Goal: Transaction & Acquisition: Purchase product/service

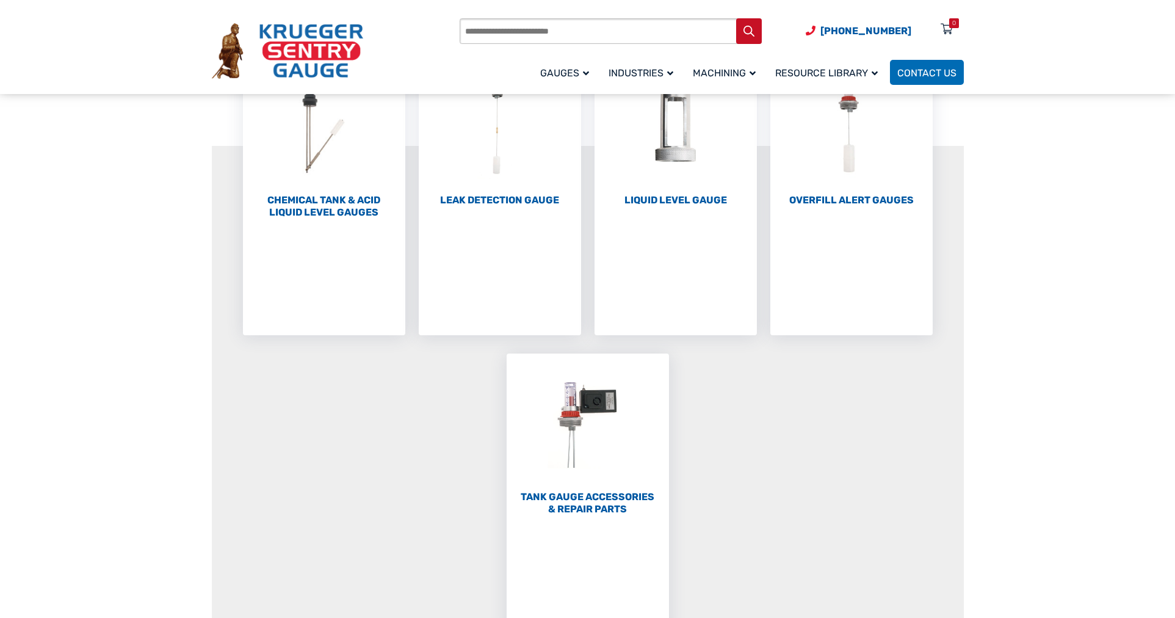
scroll to position [366, 0]
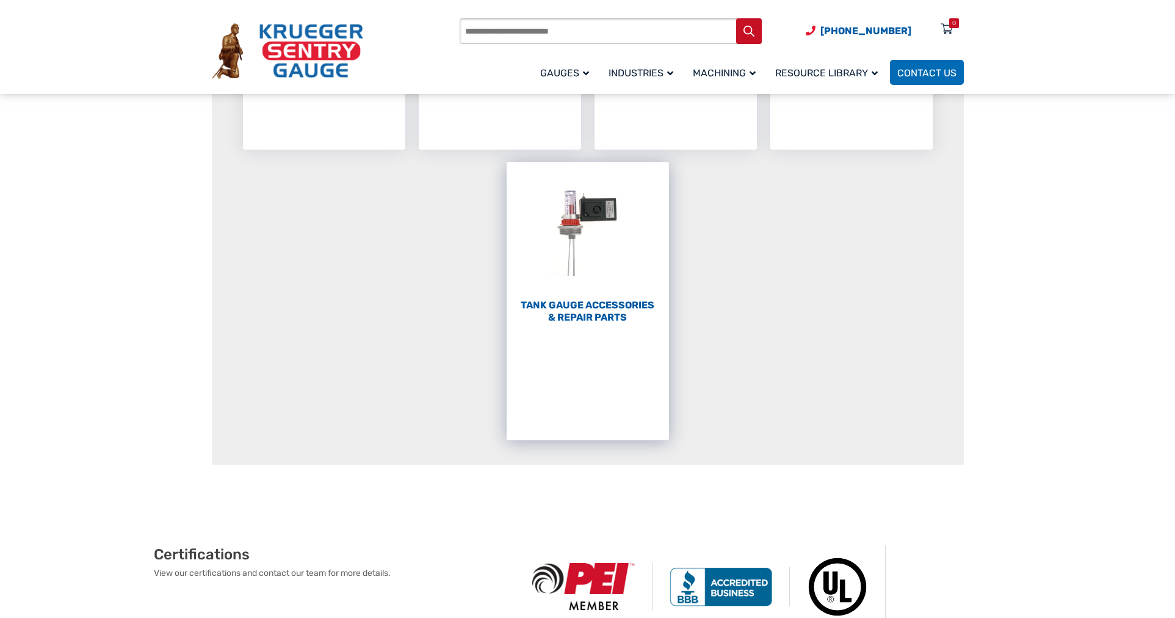
click at [604, 212] on img "Visit product category Tank Gauge Accessories & Repair Parts" at bounding box center [588, 229] width 162 height 134
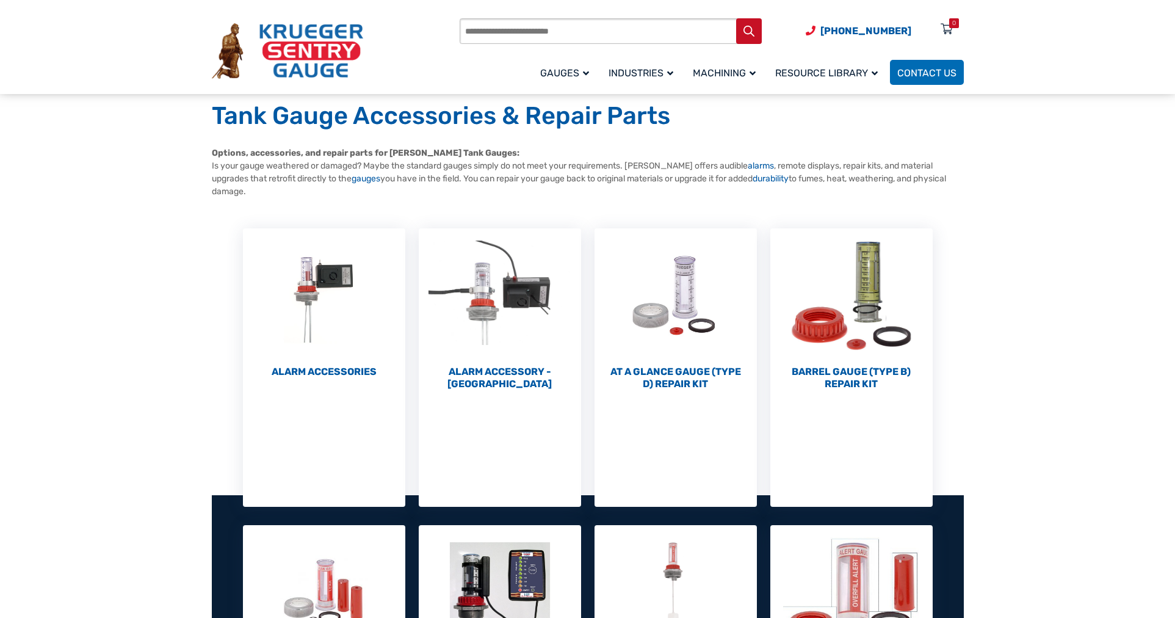
scroll to position [183, 0]
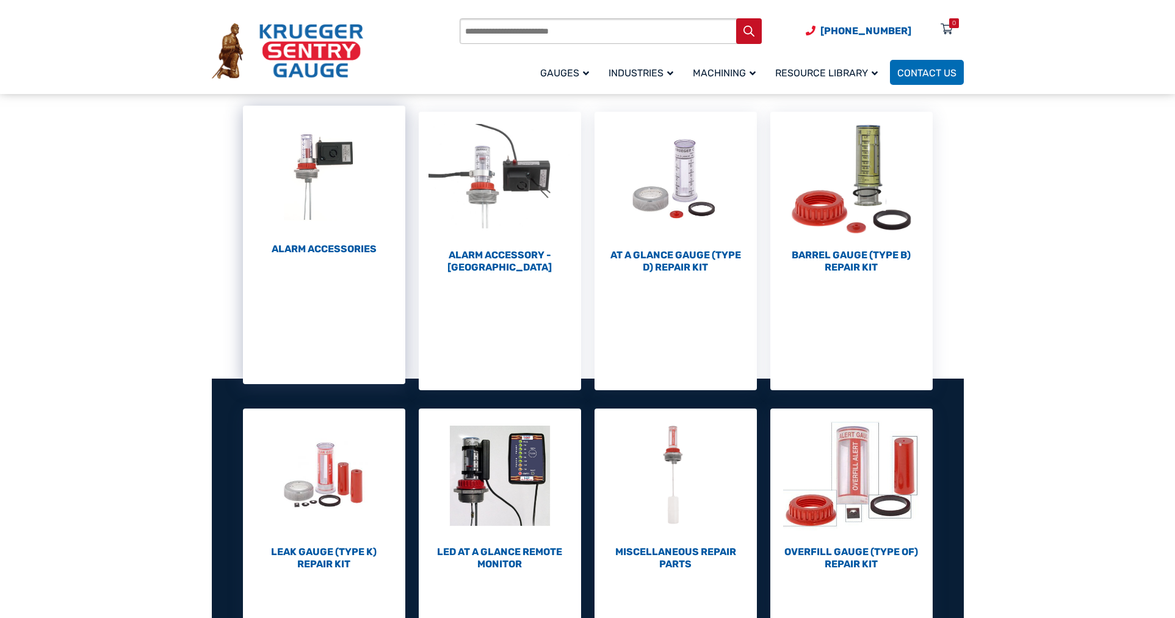
click at [335, 245] on h2 "Alarm Accessories (6)" at bounding box center [324, 249] width 162 height 12
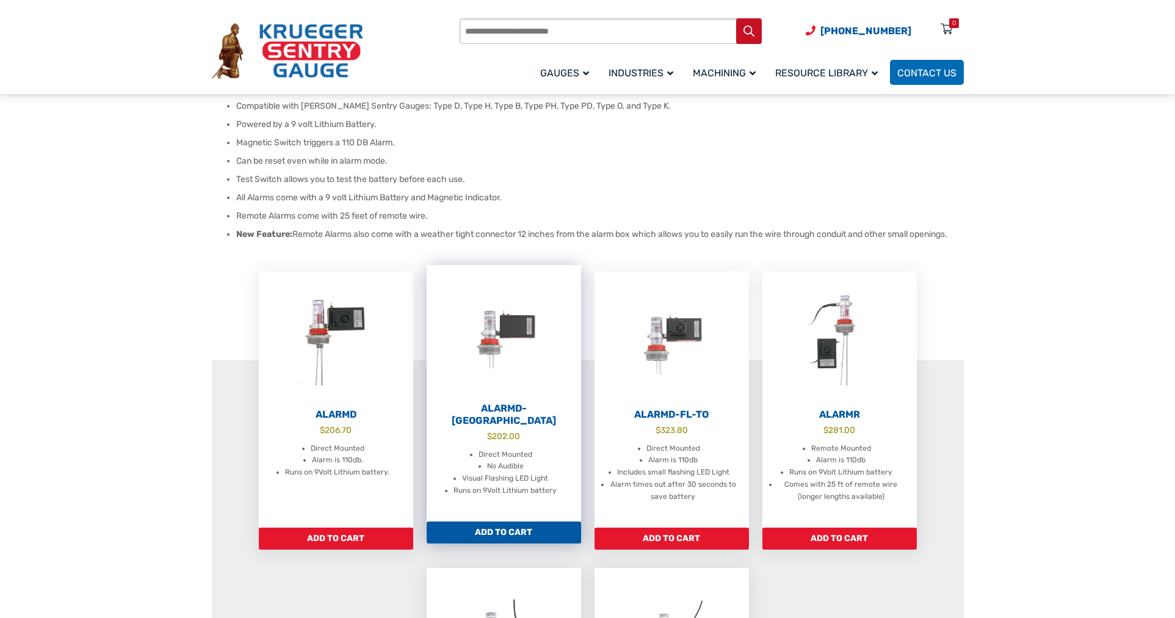
scroll to position [183, 0]
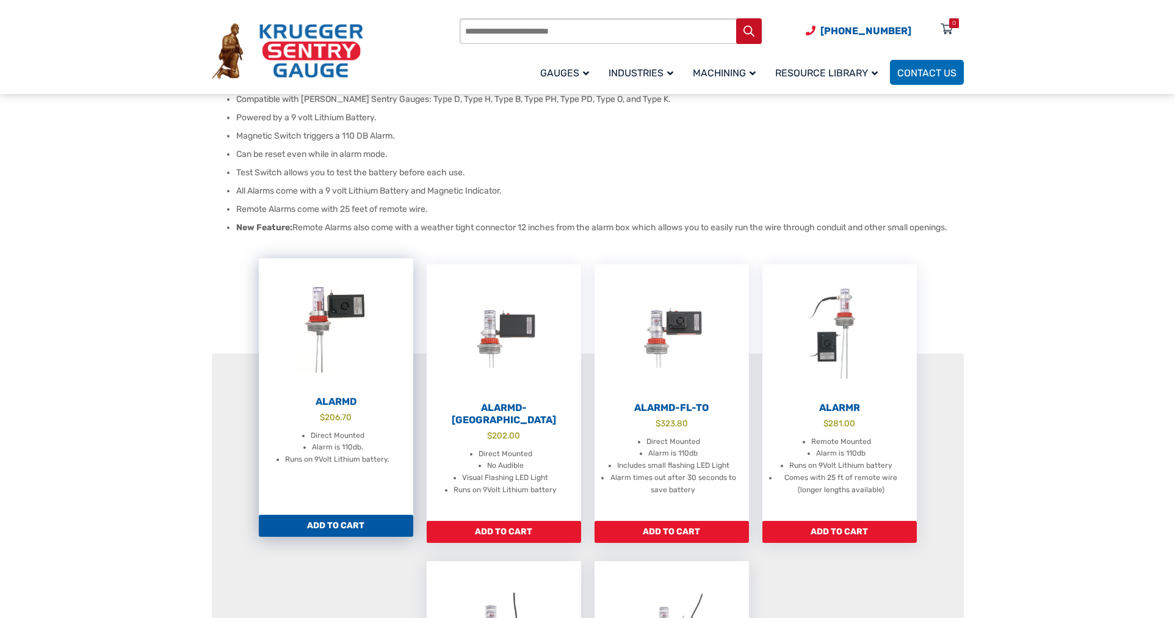
click at [341, 309] on img at bounding box center [336, 325] width 154 height 134
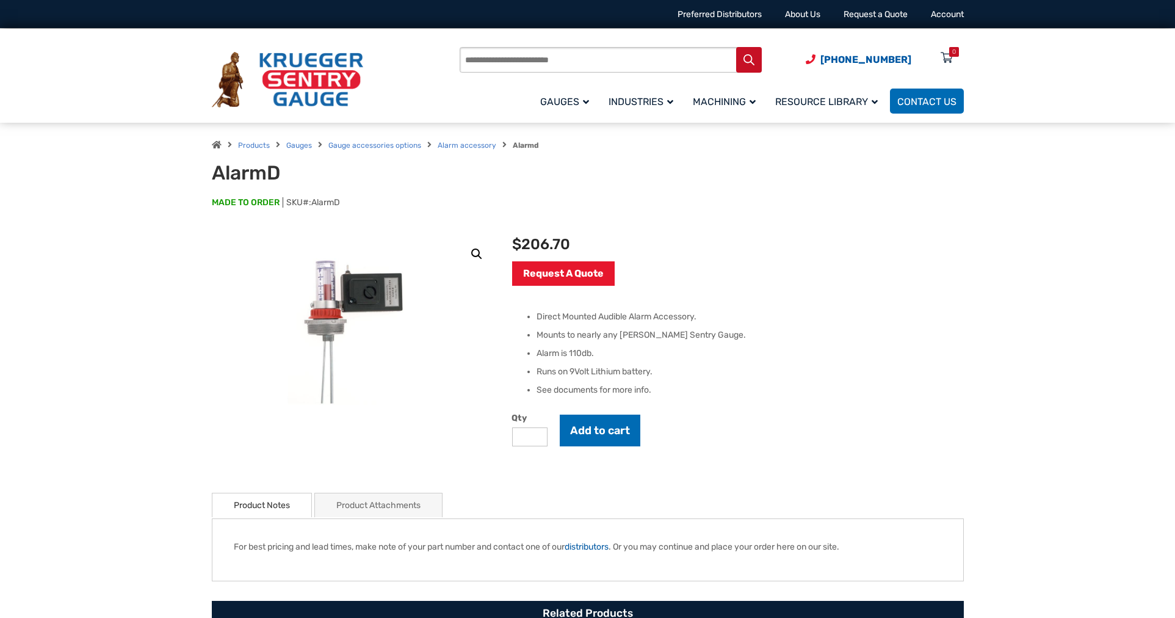
click at [414, 504] on link "Product Attachments" at bounding box center [378, 505] width 84 height 24
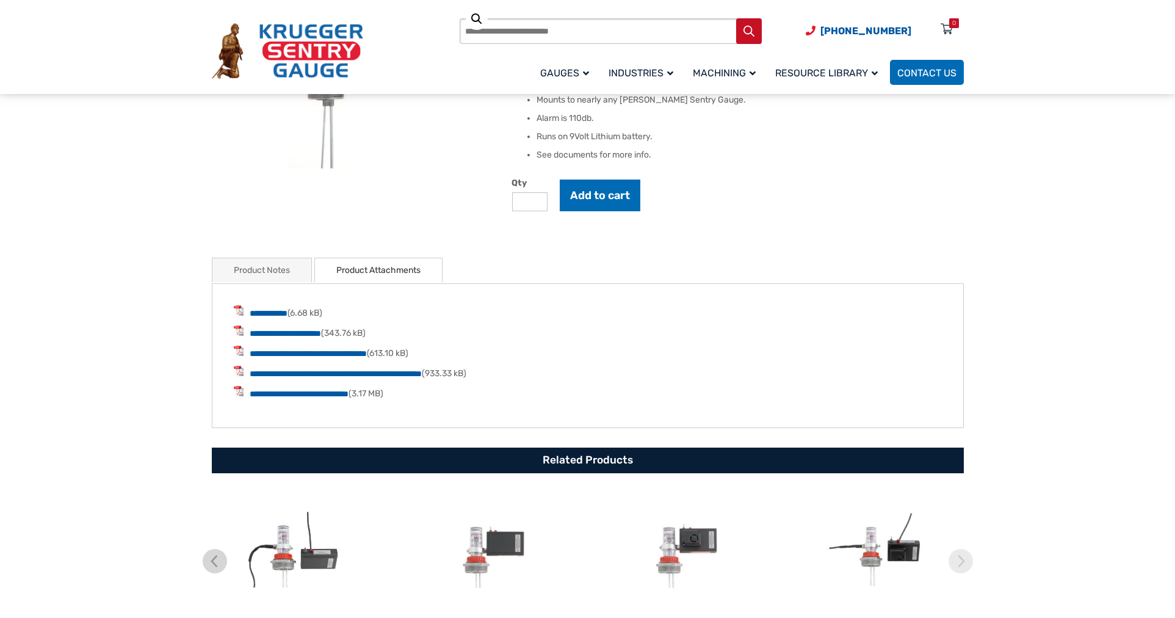
scroll to position [244, 0]
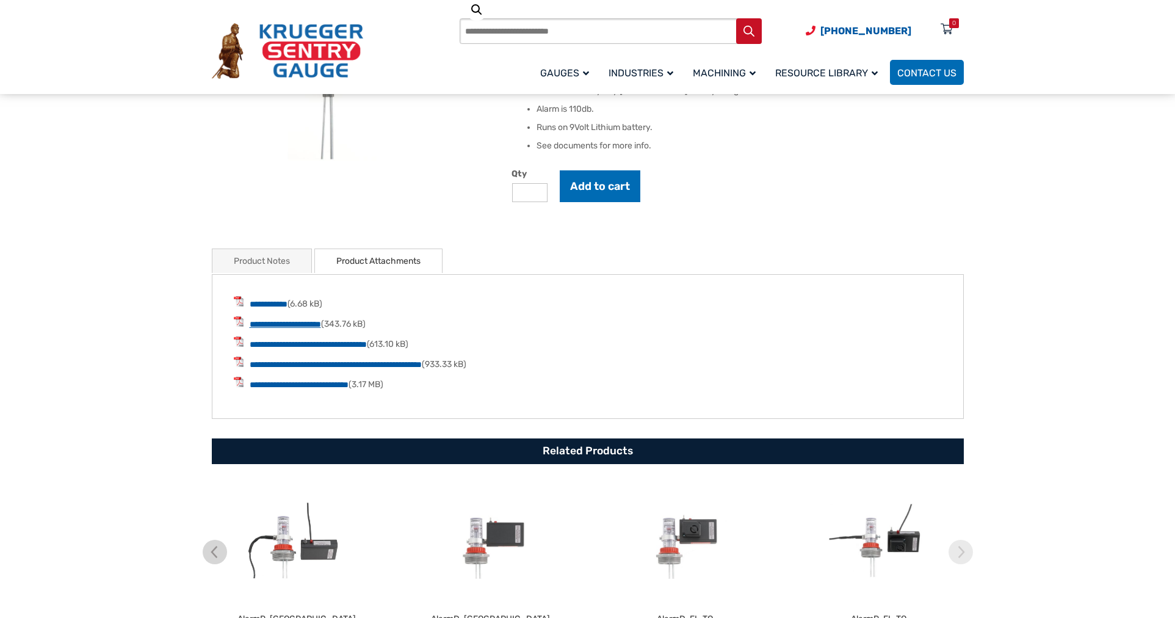
click at [277, 322] on link "**********" at bounding box center [285, 324] width 71 height 9
click at [283, 302] on link "**********" at bounding box center [269, 304] width 38 height 9
click at [294, 346] on link "**********" at bounding box center [308, 344] width 117 height 9
click at [331, 365] on link "**********" at bounding box center [336, 364] width 172 height 9
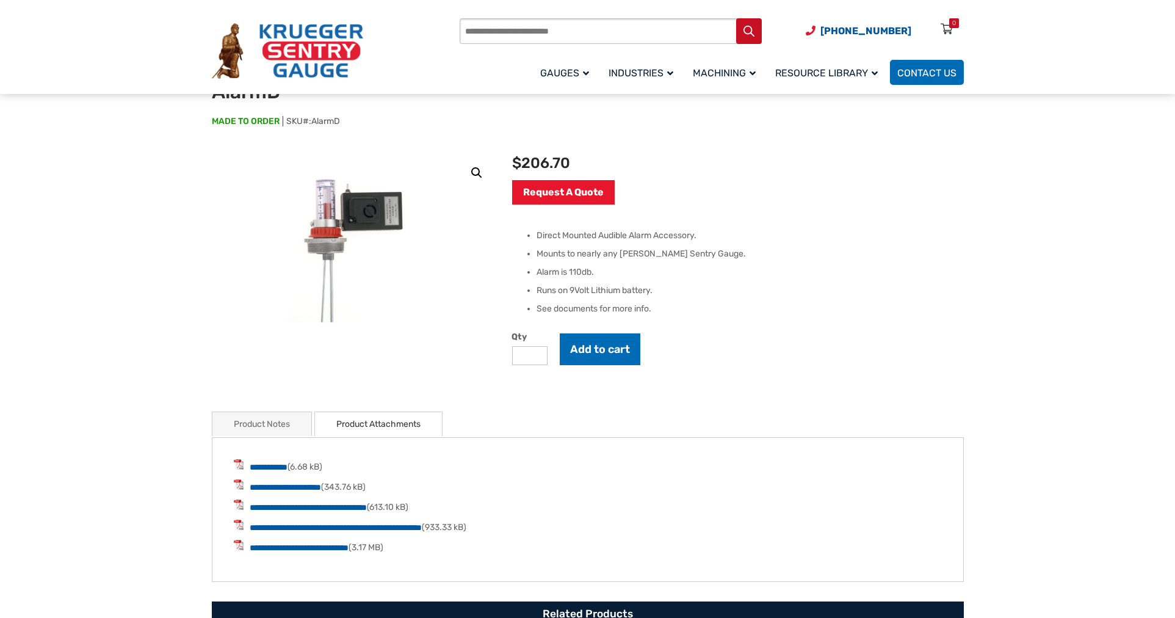
scroll to position [0, 0]
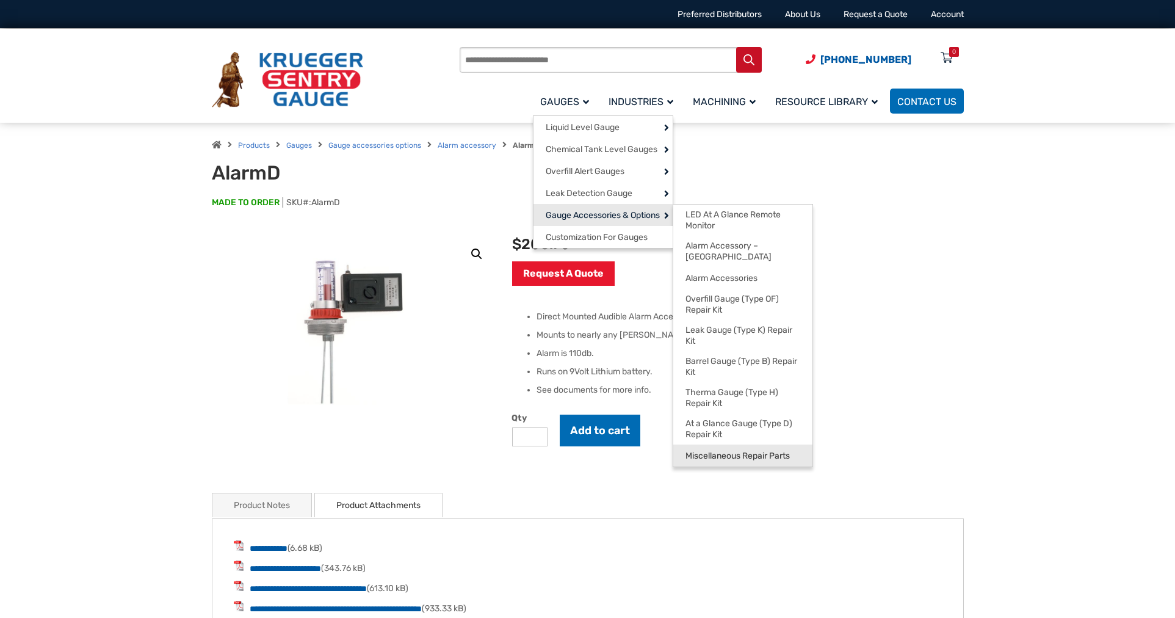
click at [747, 445] on link "Miscellaneous Repair Parts" at bounding box center [742, 456] width 139 height 22
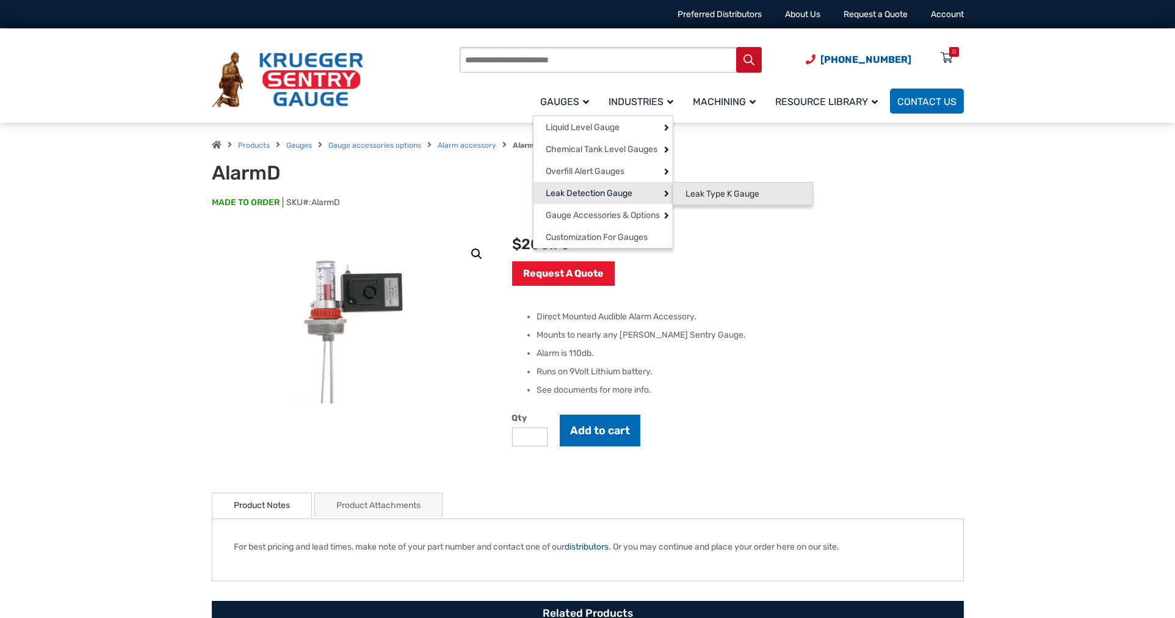
click at [708, 191] on span "Leak Type K Gauge" at bounding box center [723, 194] width 74 height 11
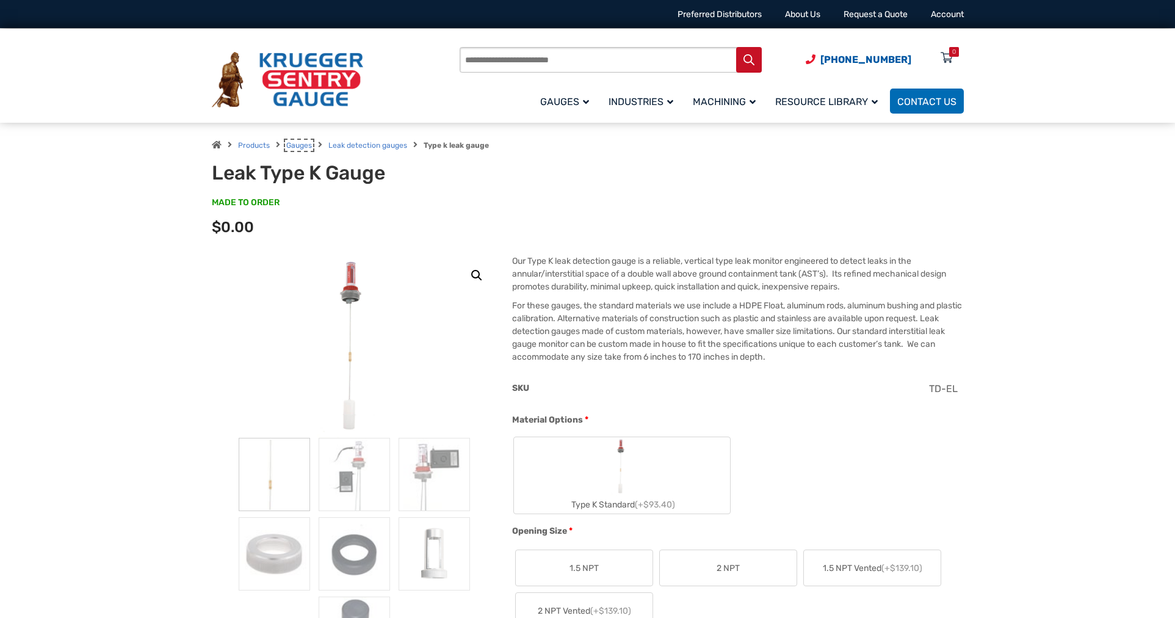
drag, startPoint x: 297, startPoint y: 144, endPoint x: 360, endPoint y: 171, distance: 68.9
click at [297, 144] on link "Gauges" at bounding box center [299, 145] width 26 height 9
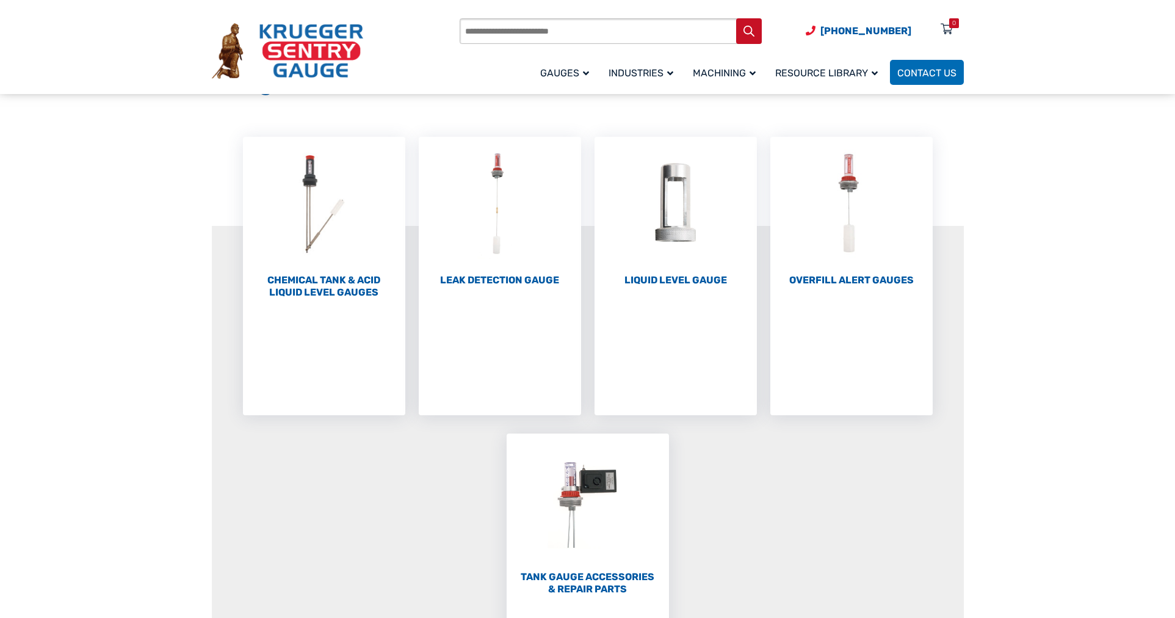
scroll to position [122, 0]
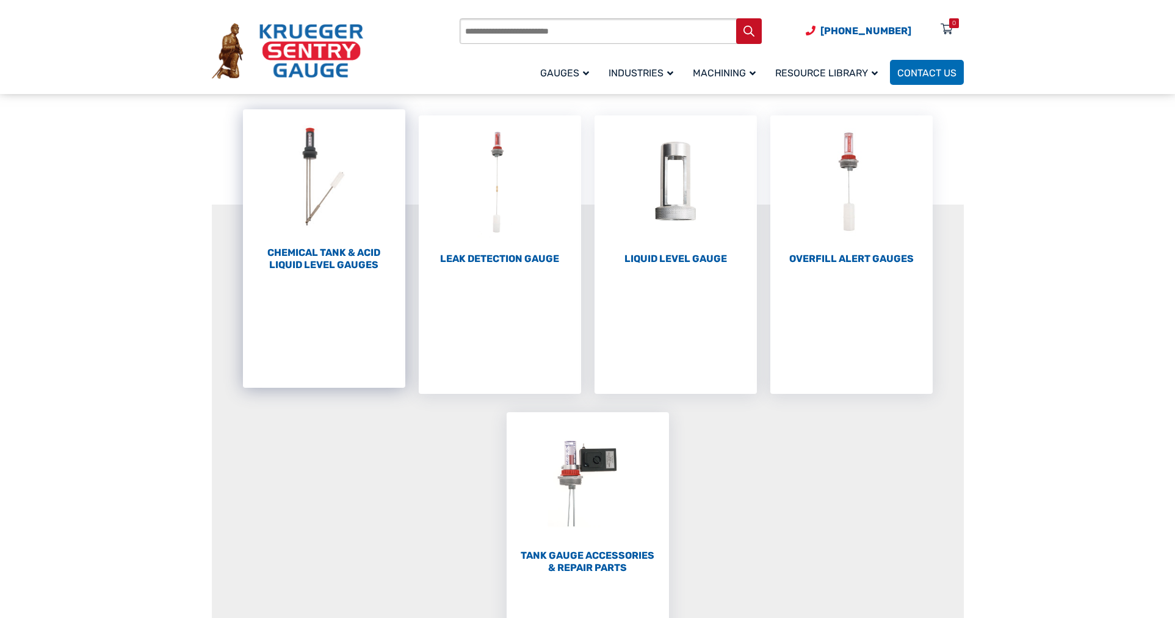
click at [338, 255] on h2 "Chemical Tank & Acid Liquid Level Gauges (3)" at bounding box center [324, 259] width 162 height 24
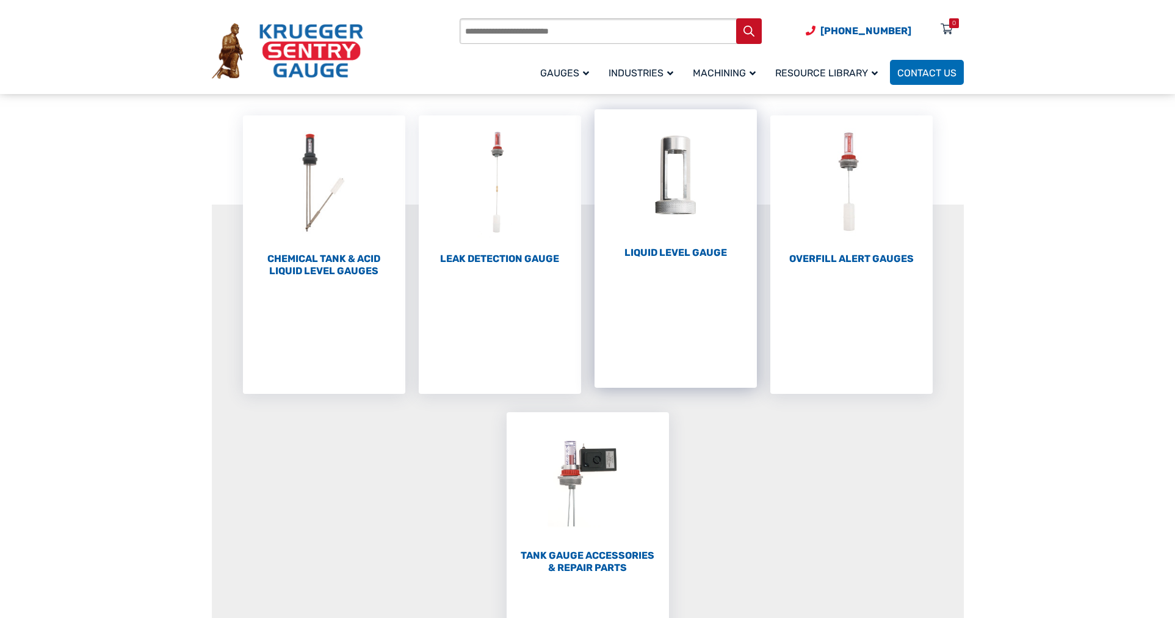
click at [706, 252] on h2 "Liquid Level Gauge (10)" at bounding box center [676, 253] width 162 height 12
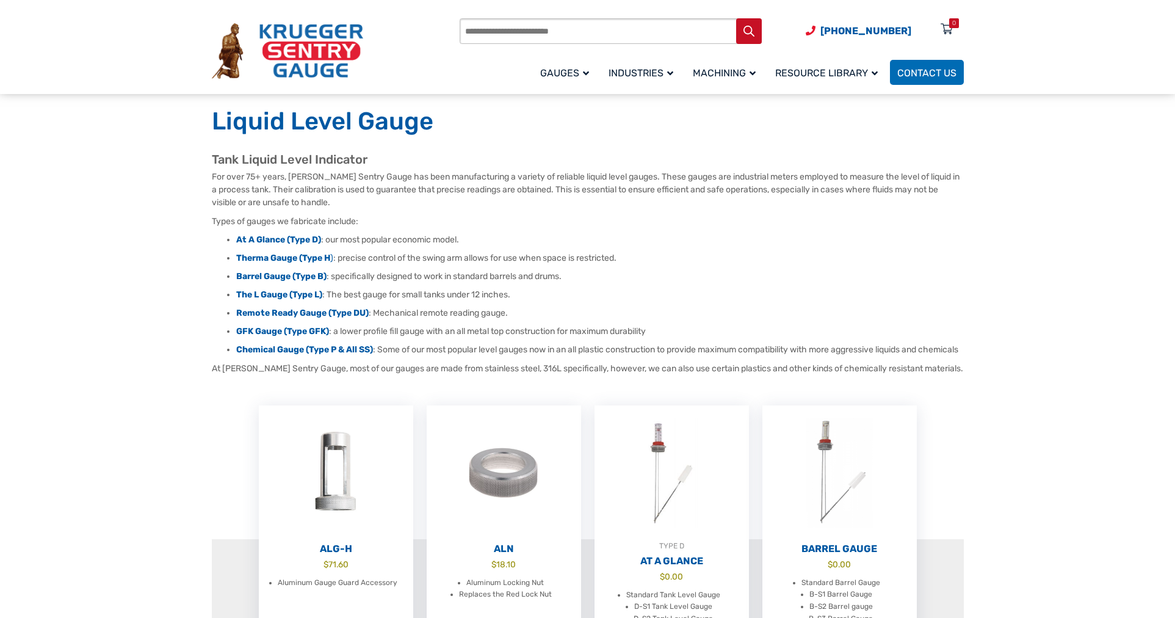
scroll to position [305, 0]
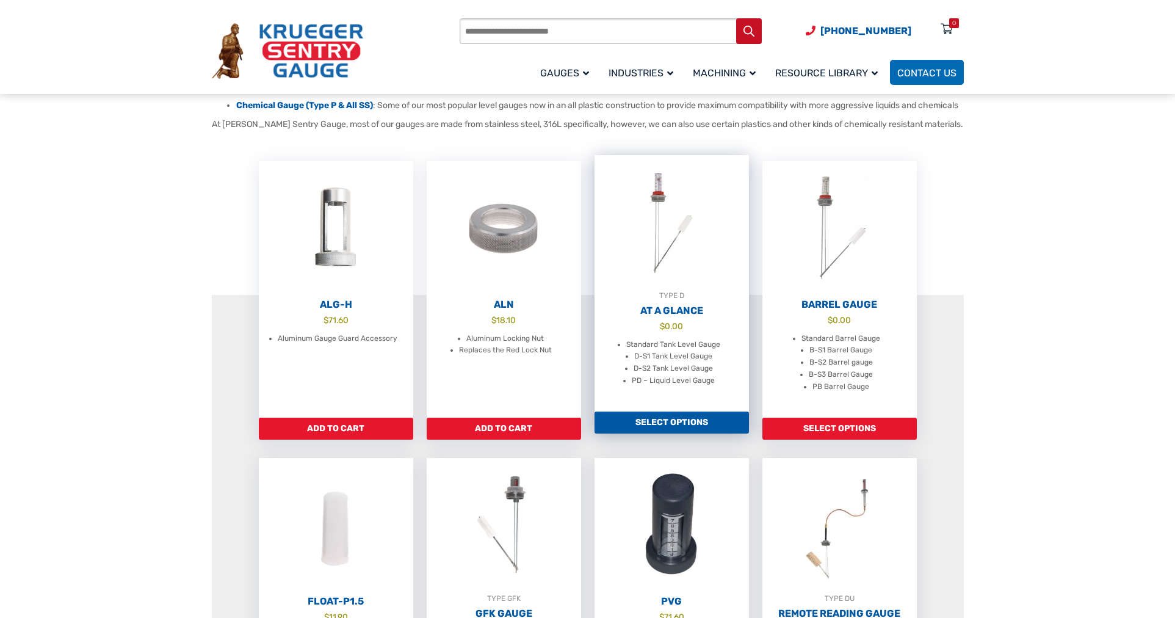
click at [670, 317] on h2 "At A Glance" at bounding box center [672, 311] width 154 height 12
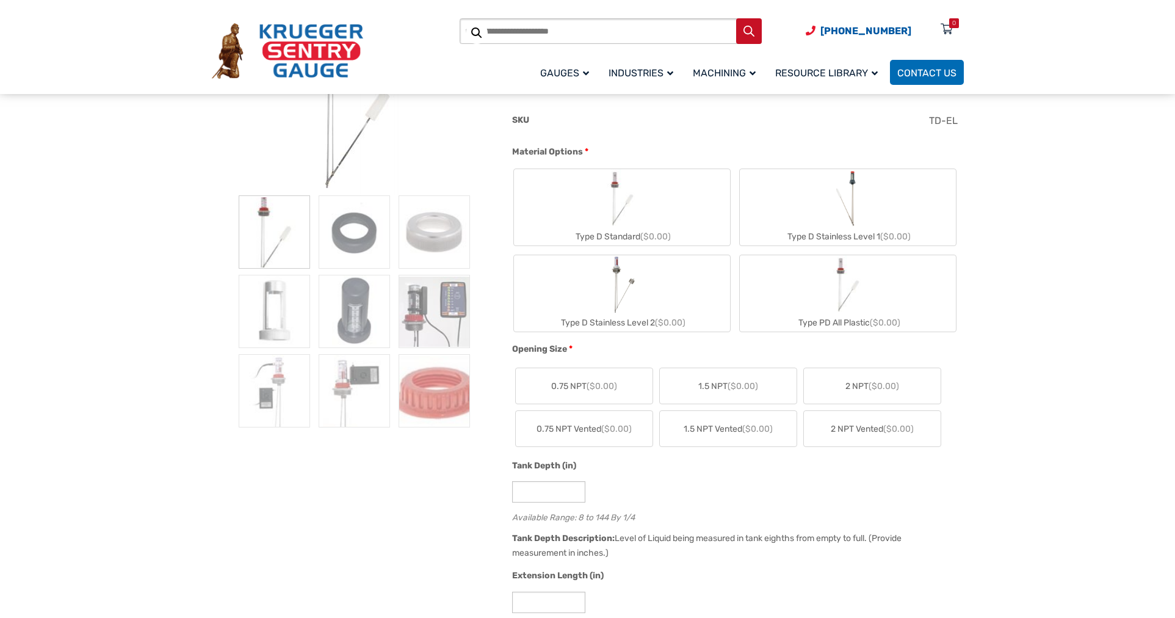
scroll to position [183, 0]
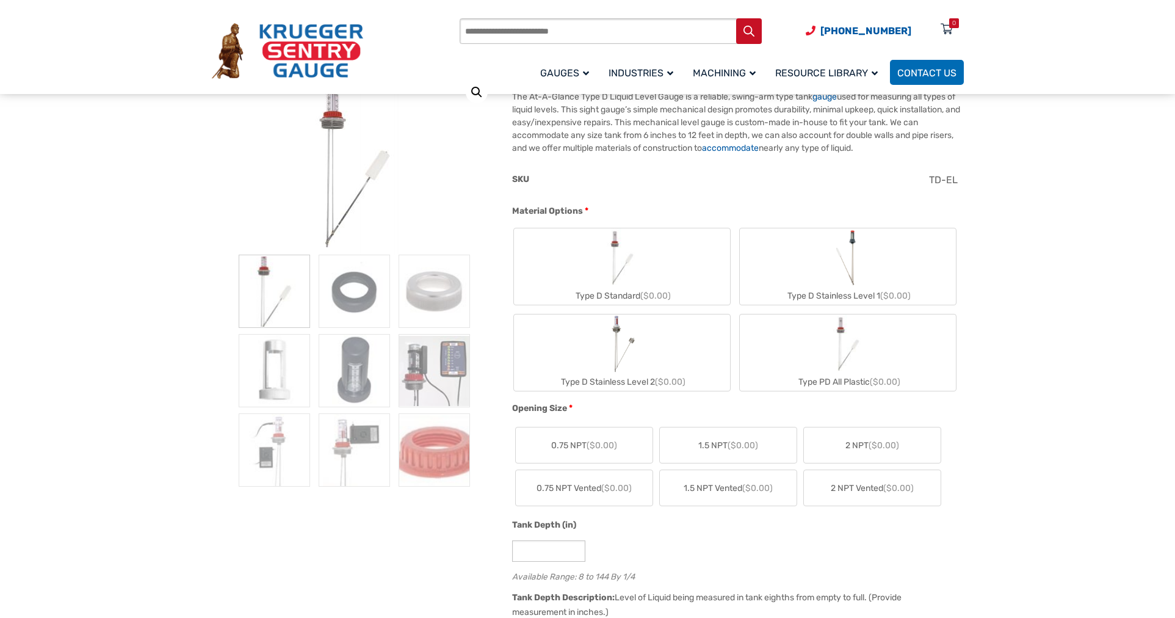
click at [619, 266] on img "Type D Standard" at bounding box center [622, 257] width 59 height 59
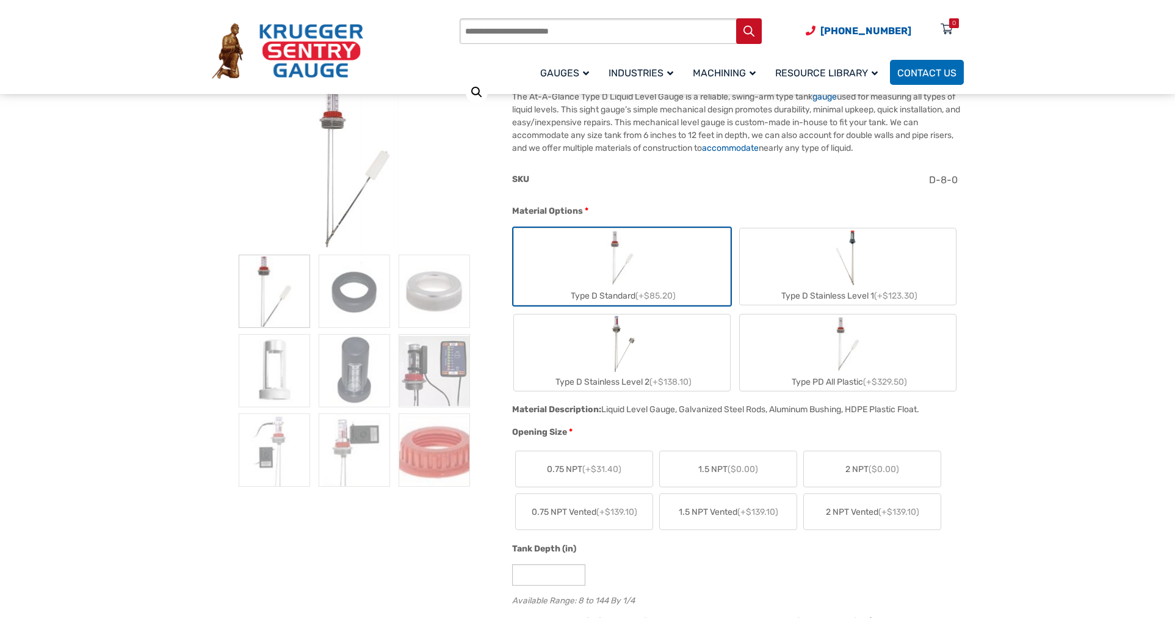
click at [828, 251] on label "Type D Stainless Level 1 (+$123.30)" at bounding box center [848, 266] width 216 height 76
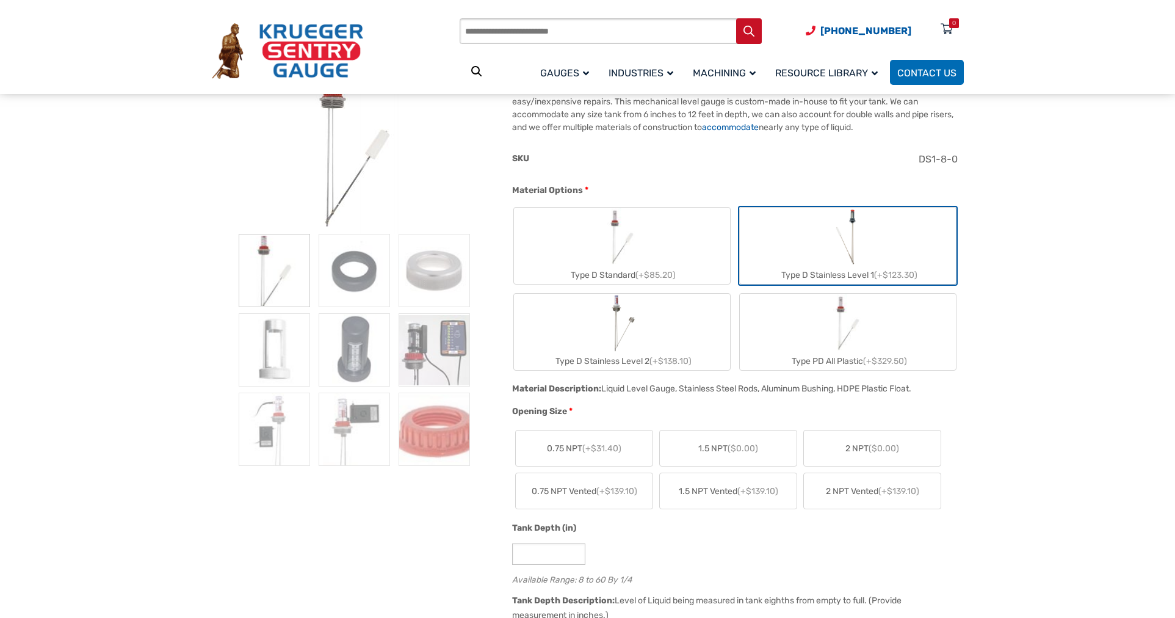
scroll to position [305, 0]
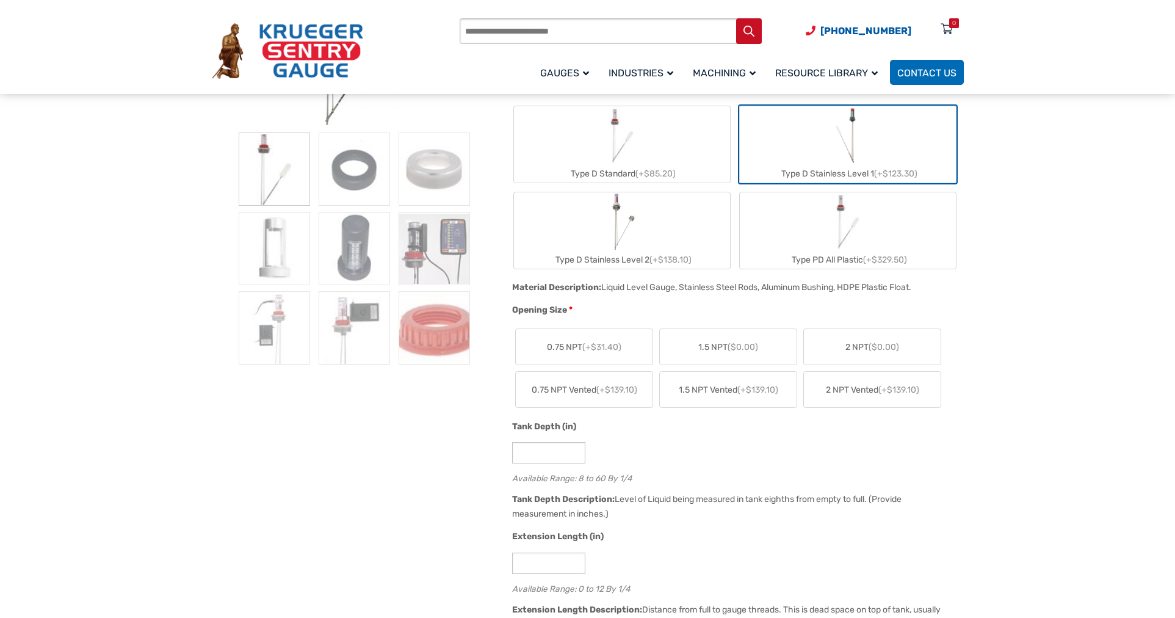
click at [859, 348] on span "2 NPT ($0.00)" at bounding box center [873, 347] width 54 height 13
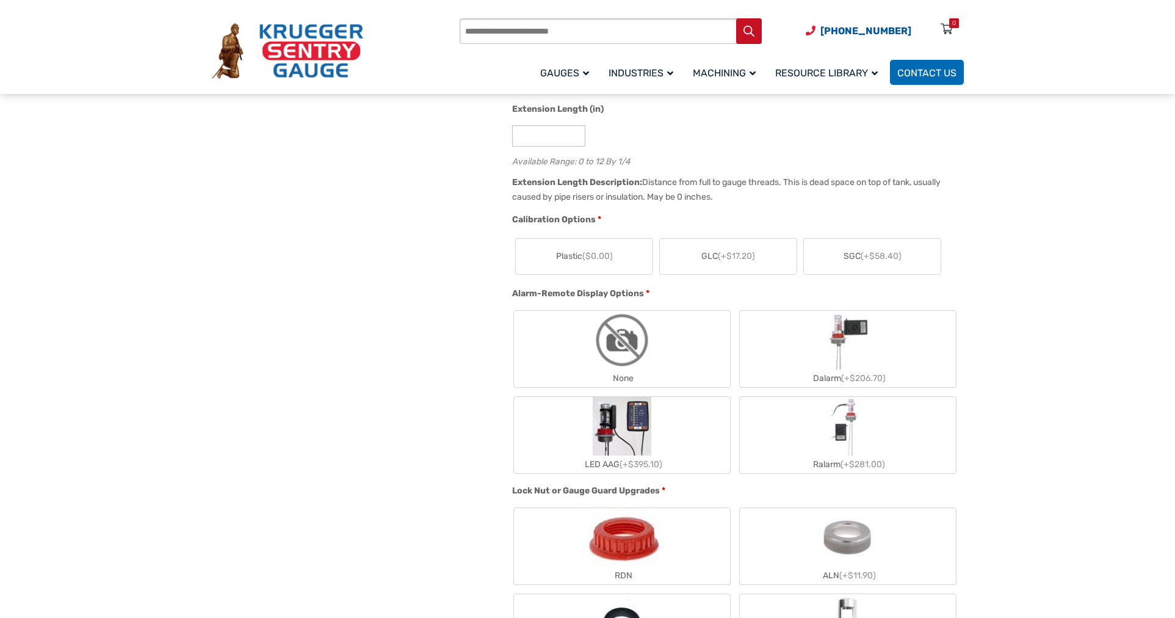
scroll to position [672, 0]
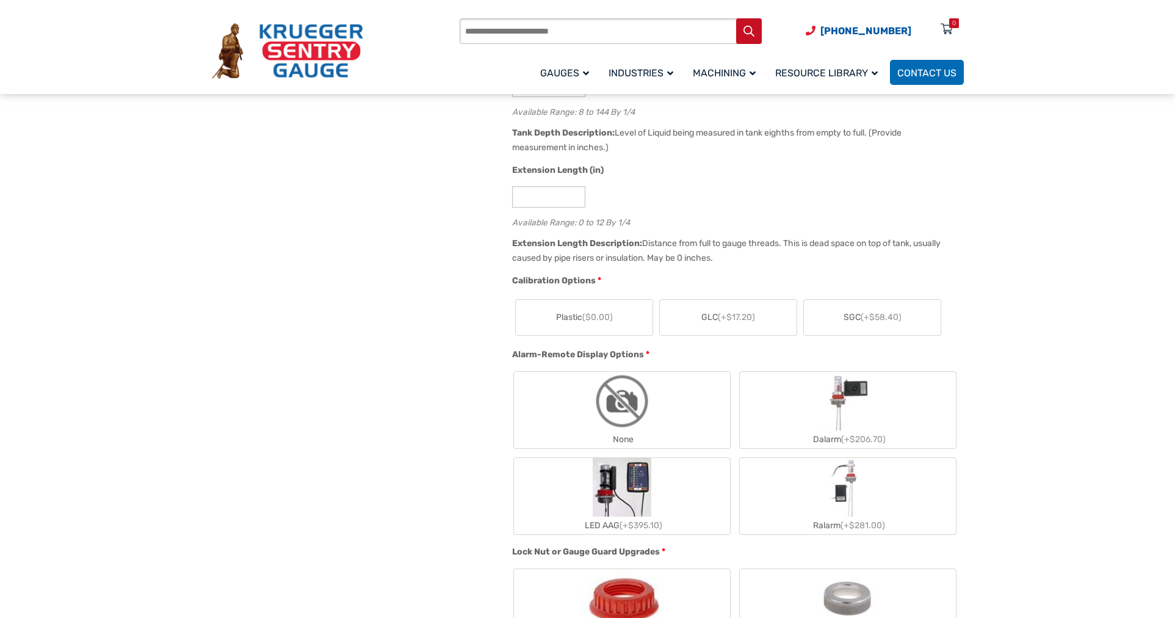
click at [858, 319] on span "SGC (+$58.40)" at bounding box center [873, 317] width 58 height 13
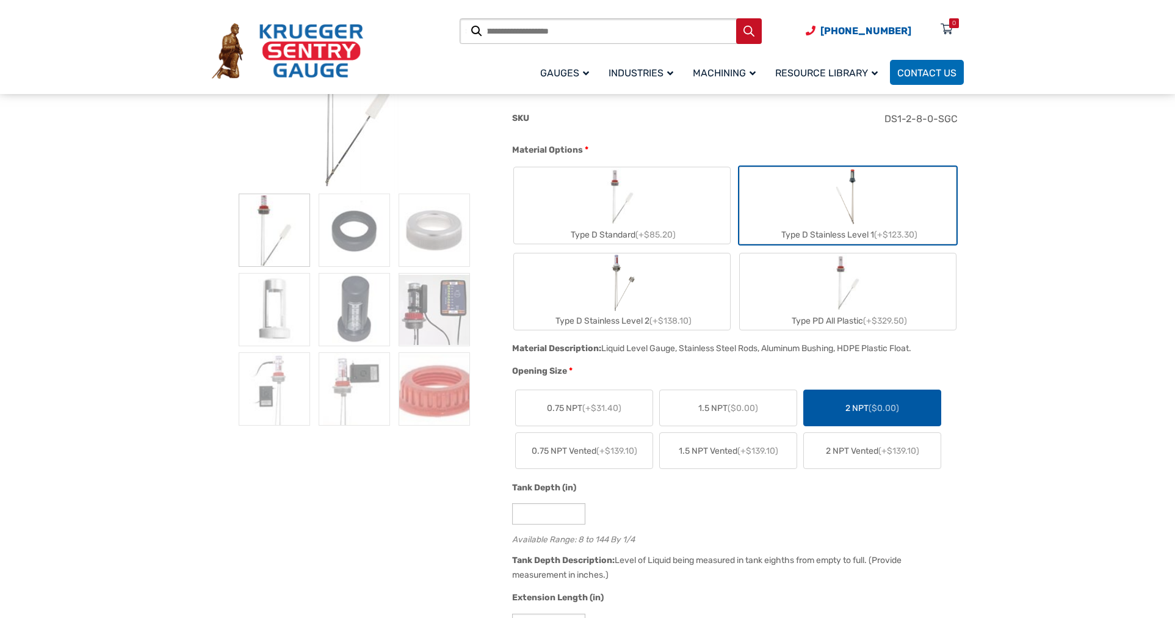
scroll to position [0, 0]
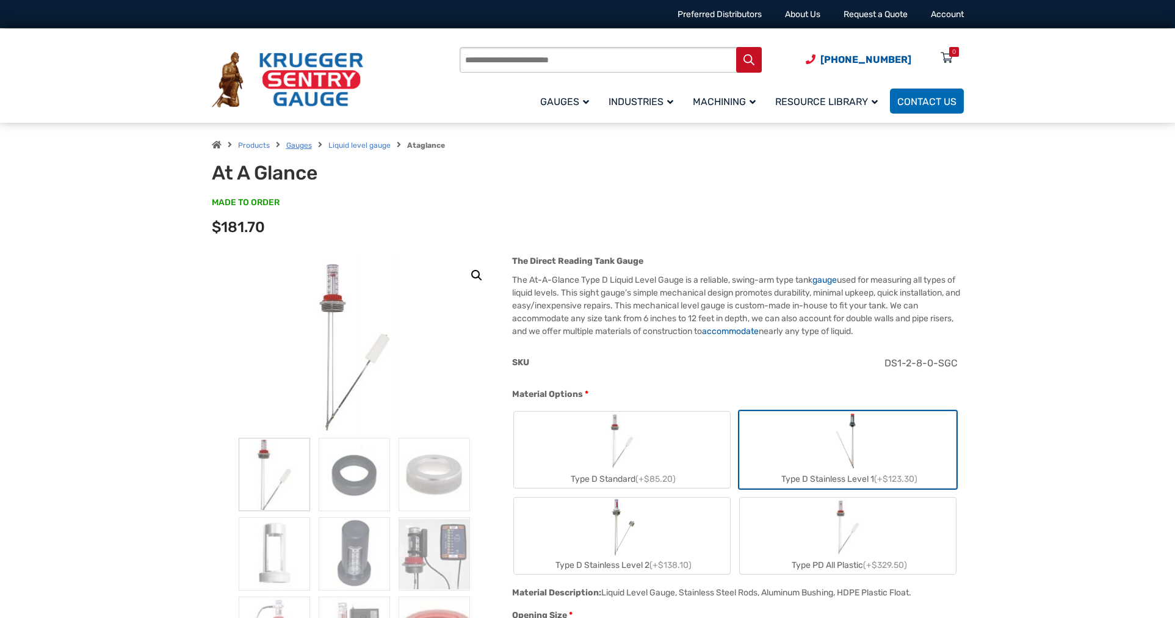
drag, startPoint x: 291, startPoint y: 145, endPoint x: 352, endPoint y: 228, distance: 103.9
click at [291, 145] on link "Gauges" at bounding box center [299, 145] width 26 height 9
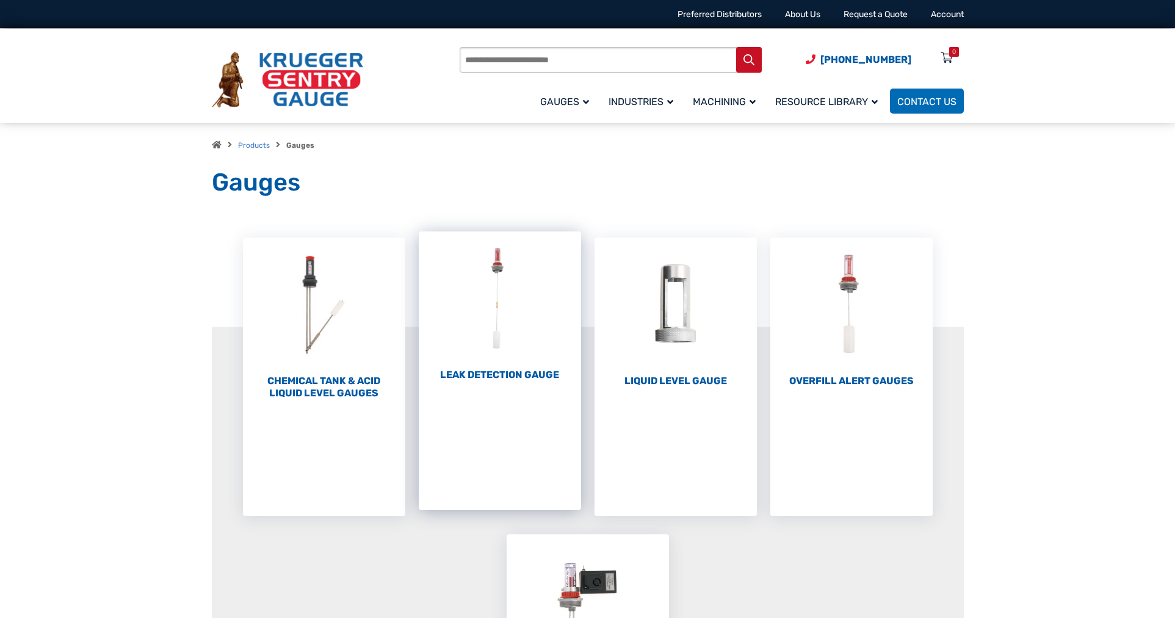
click at [495, 374] on h2 "Leak Detection Gauge (1)" at bounding box center [500, 375] width 162 height 12
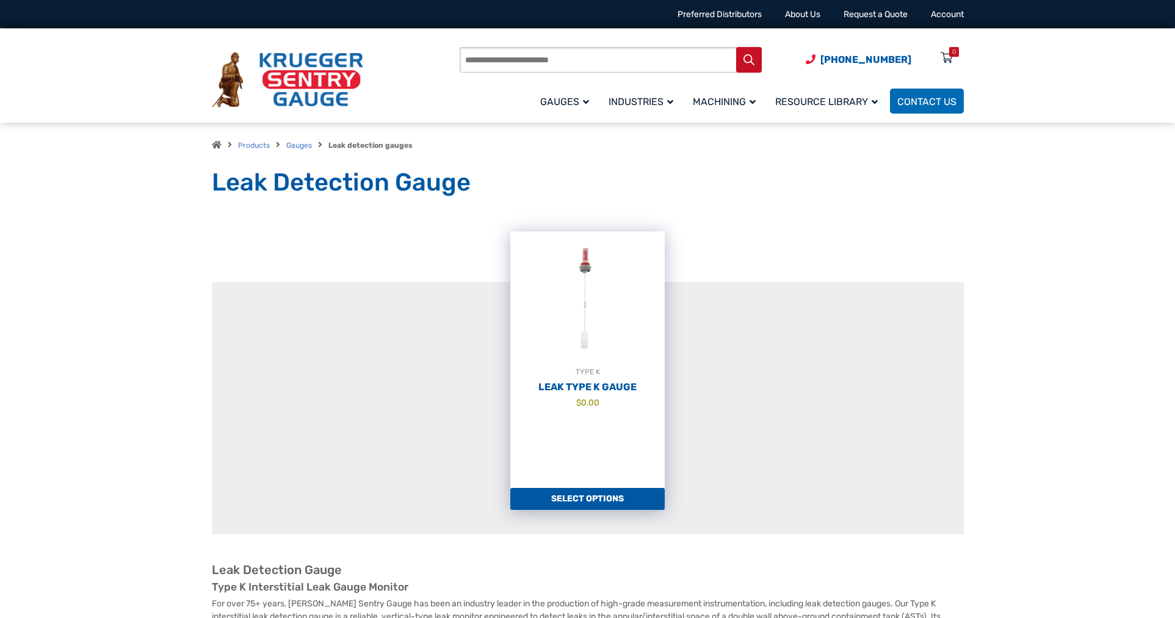
click at [576, 508] on link "Select options" at bounding box center [587, 499] width 154 height 22
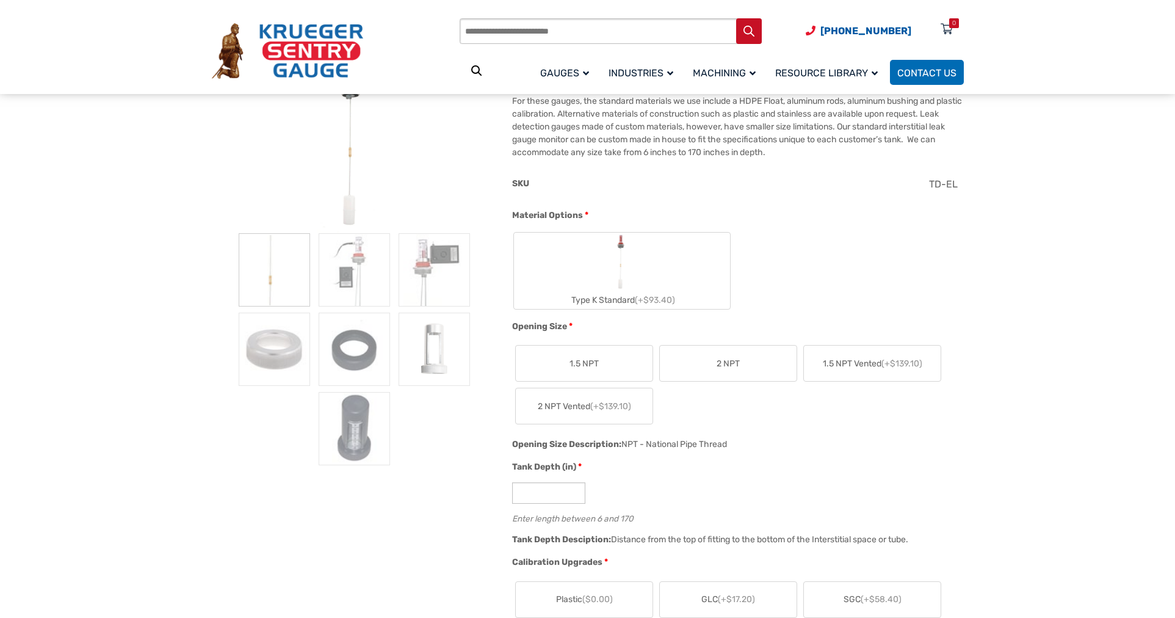
scroll to position [183, 0]
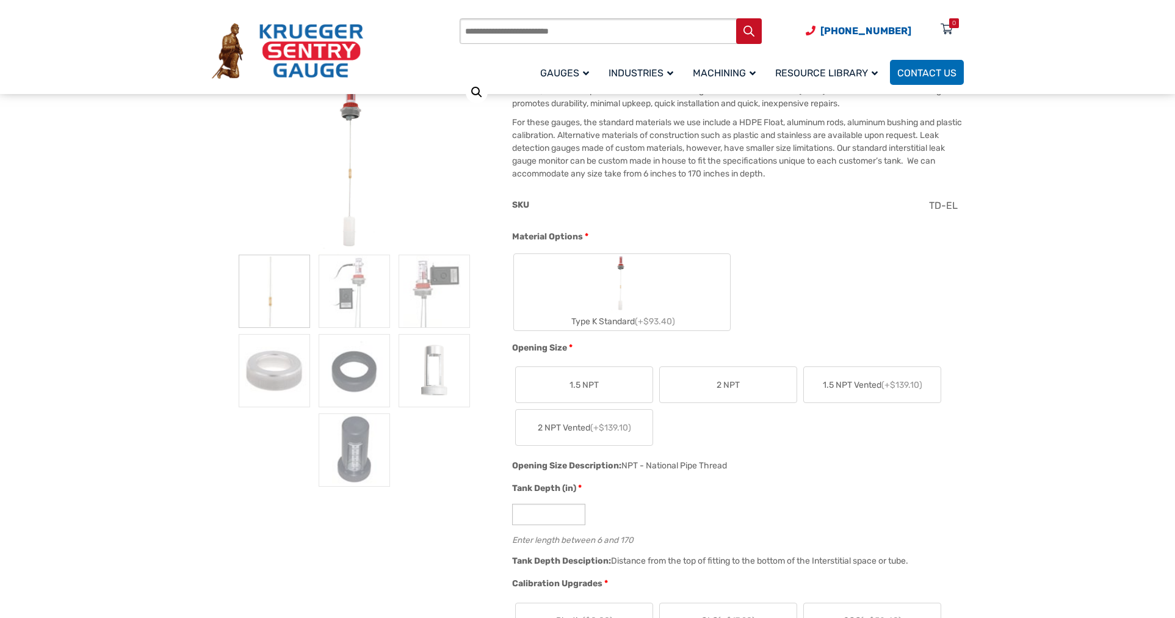
click at [667, 286] on label "Type K Standard (+$93.40)" at bounding box center [622, 292] width 216 height 76
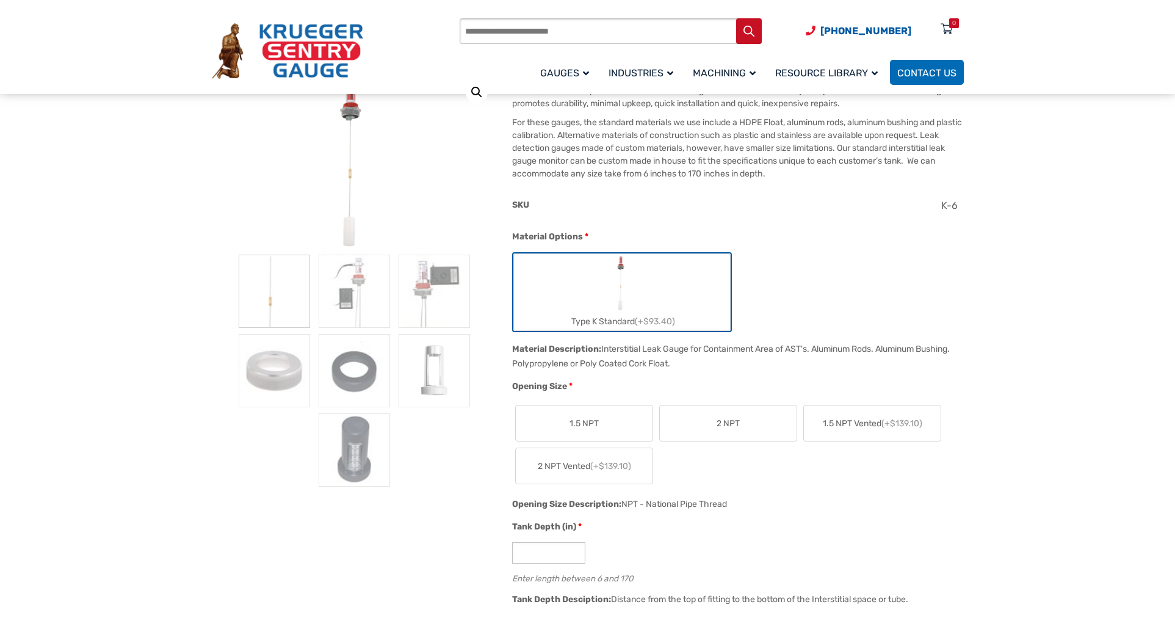
click at [726, 427] on span "2 NPT" at bounding box center [728, 423] width 23 height 13
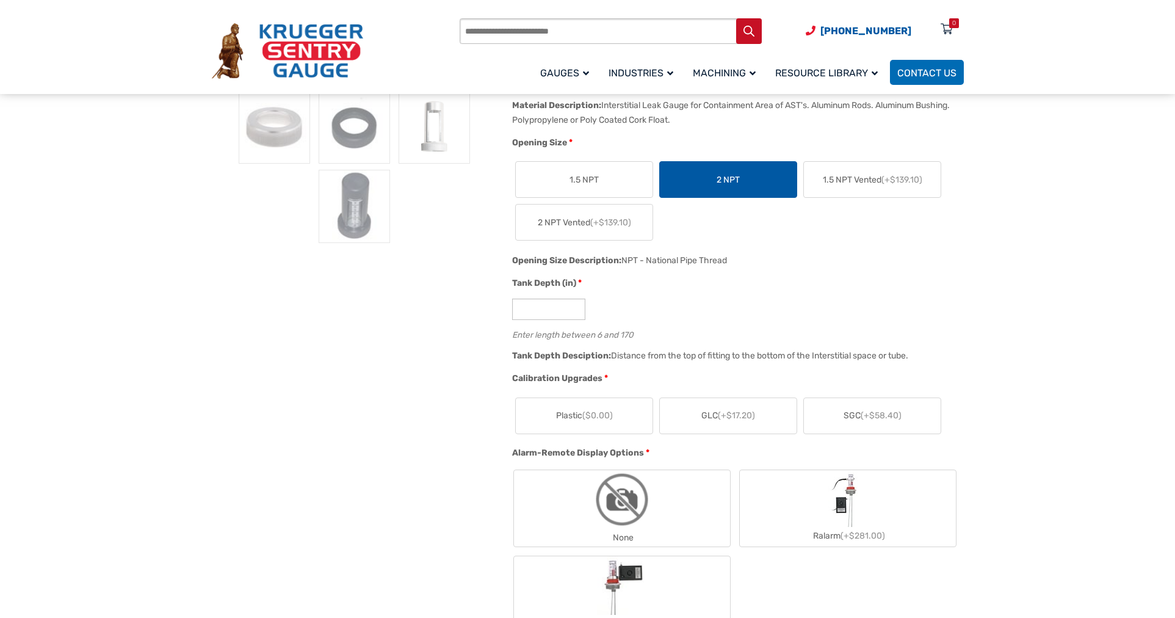
scroll to position [427, 0]
click at [575, 307] on input "*" at bounding box center [548, 308] width 73 height 21
click at [575, 307] on input "**" at bounding box center [548, 308] width 73 height 21
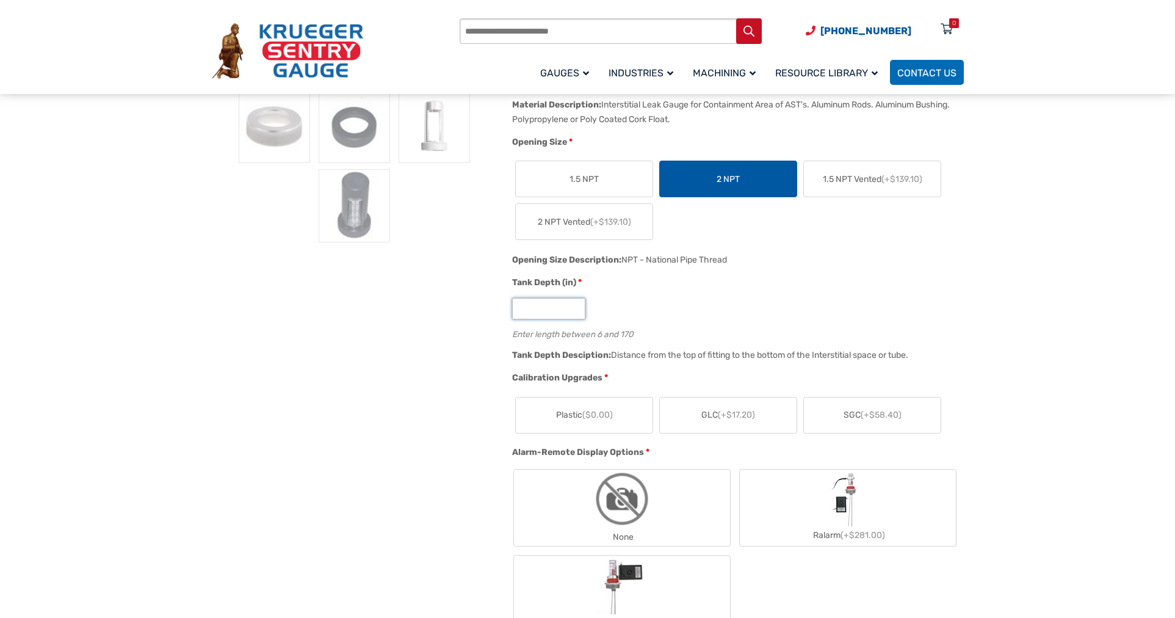
click at [575, 307] on input "**" at bounding box center [548, 308] width 73 height 21
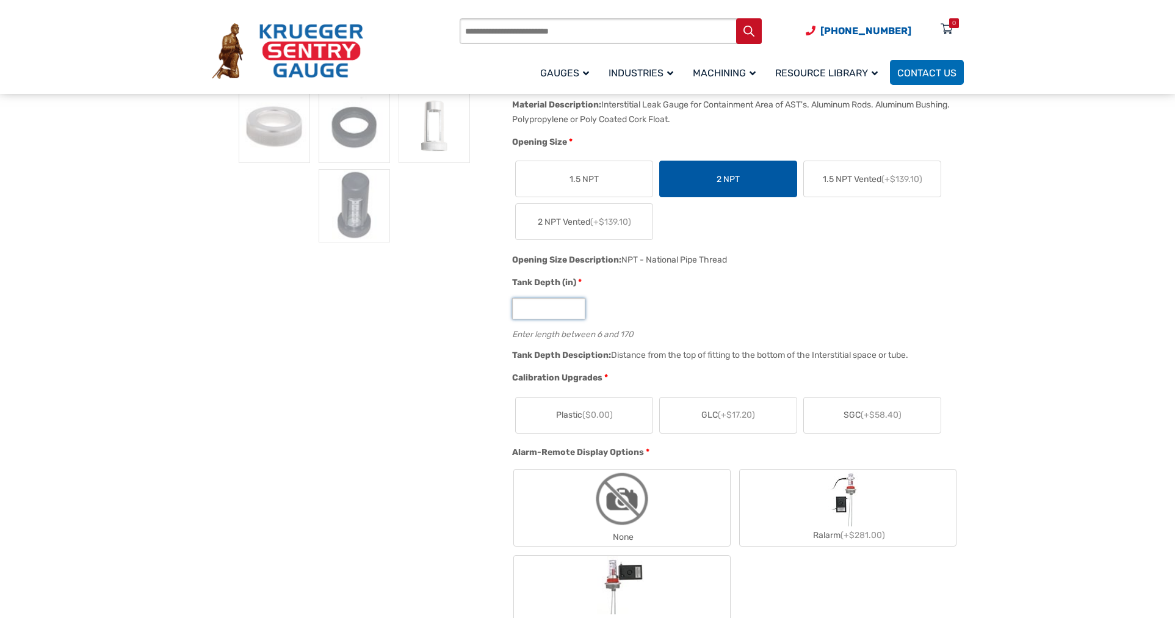
click at [575, 307] on input "**" at bounding box center [548, 308] width 73 height 21
type input "**"
click at [575, 307] on input "**" at bounding box center [548, 308] width 73 height 21
click at [674, 305] on div "**" at bounding box center [734, 308] width 445 height 21
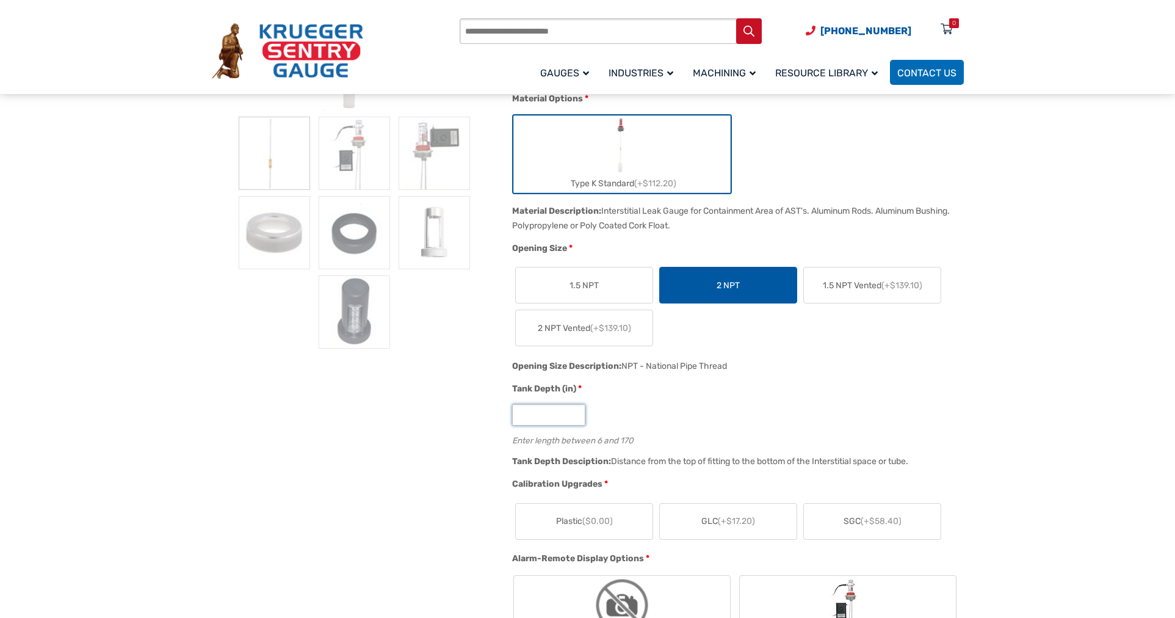
scroll to position [488, 0]
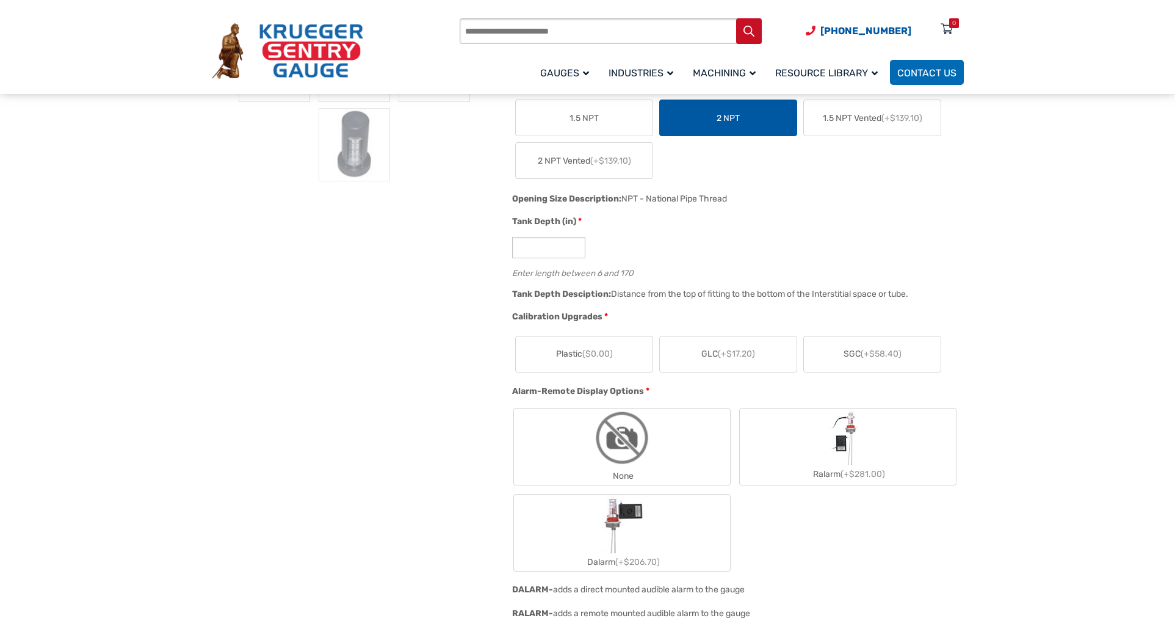
click at [873, 357] on span "(+$58.40)" at bounding box center [881, 354] width 41 height 10
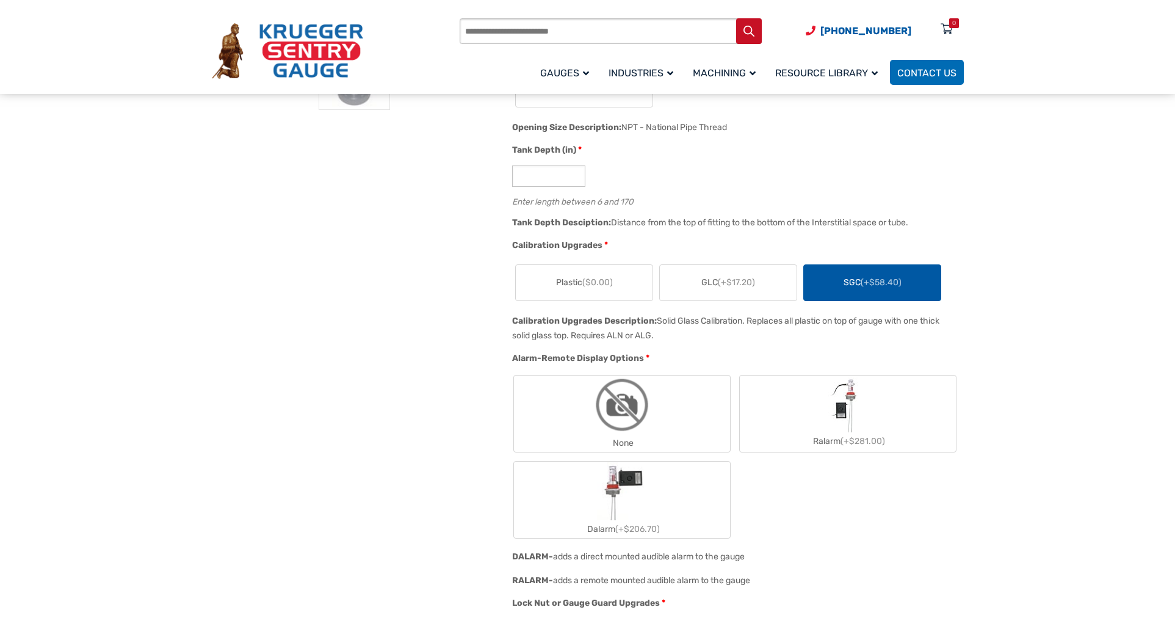
scroll to position [672, 0]
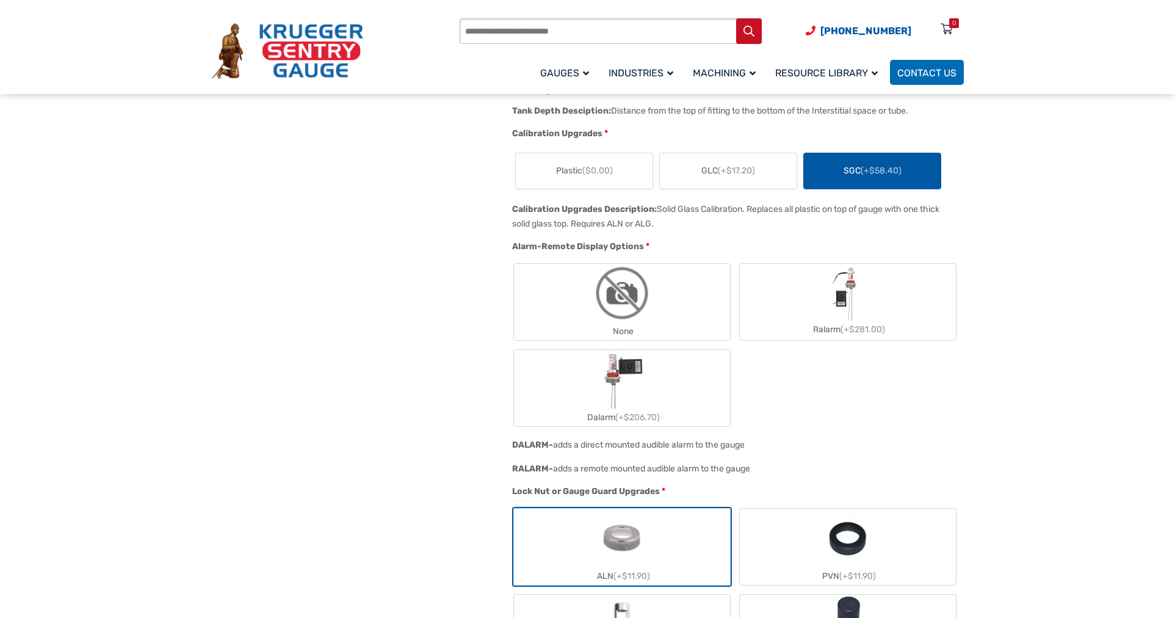
click at [637, 388] on img "Dalarm" at bounding box center [622, 379] width 51 height 59
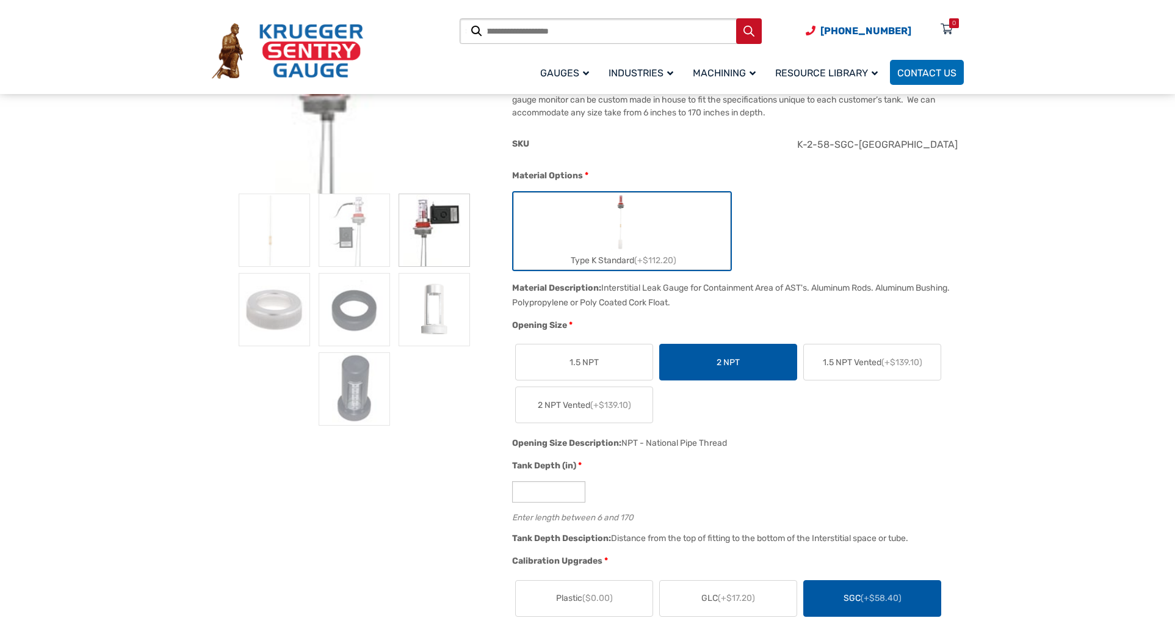
scroll to position [0, 0]
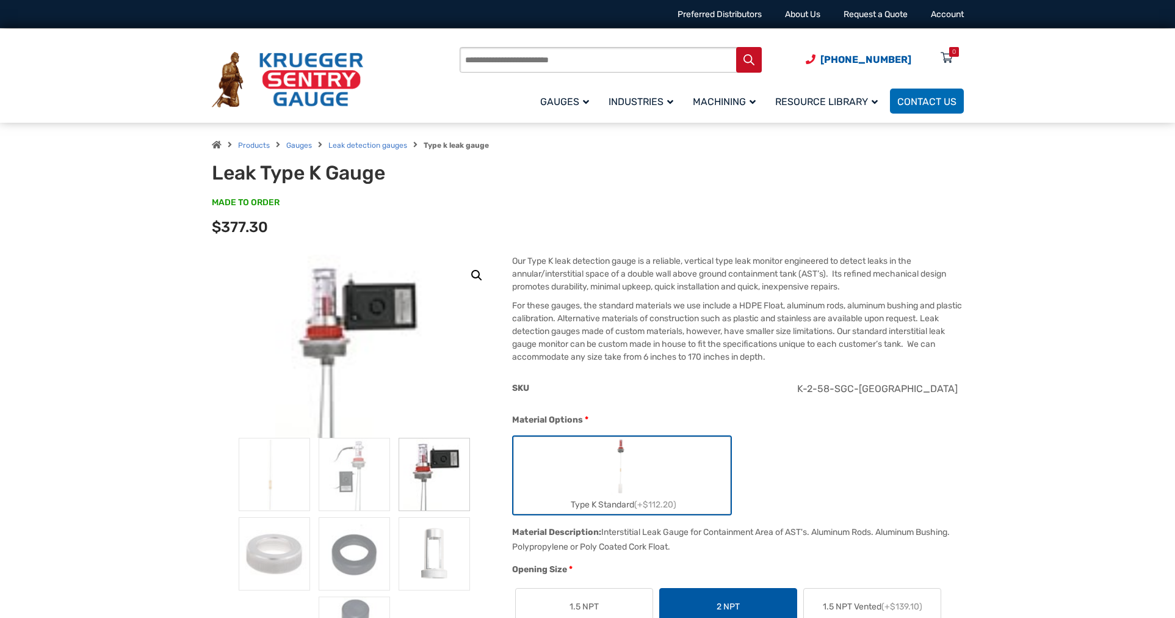
drag, startPoint x: 688, startPoint y: 187, endPoint x: 682, endPoint y: 199, distance: 12.8
click at [688, 187] on div "Leak Type K Gauge MADE TO ORDER SKU#: TD6 Product total $0.00 Options total $37…" at bounding box center [588, 201] width 752 height 81
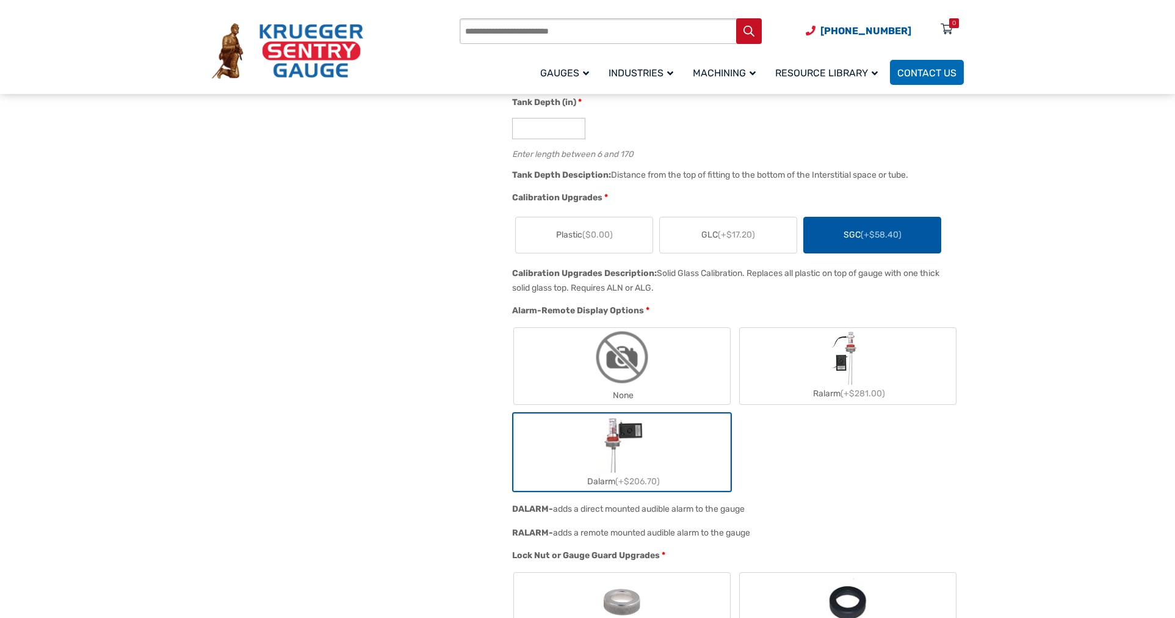
scroll to position [427, 0]
